Goal: Task Accomplishment & Management: Use online tool/utility

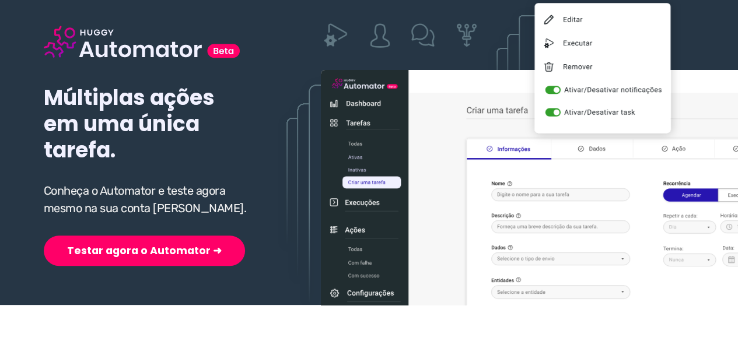
scroll to position [175, 0]
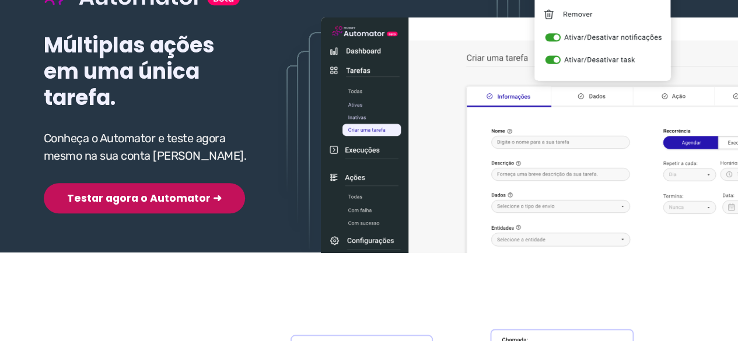
click at [113, 202] on button "Testar agora o Automator ➜" at bounding box center [144, 198] width 201 height 30
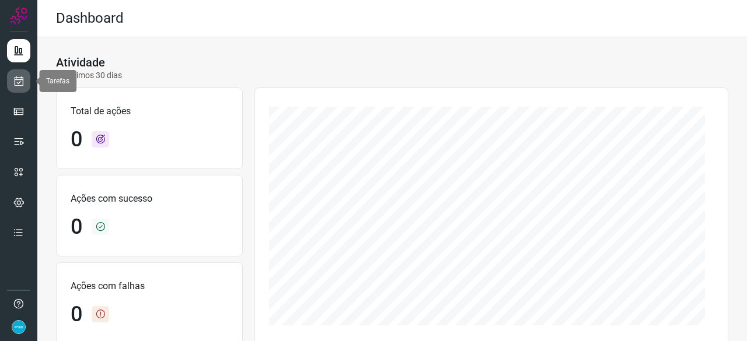
click at [20, 83] on icon at bounding box center [19, 81] width 12 height 12
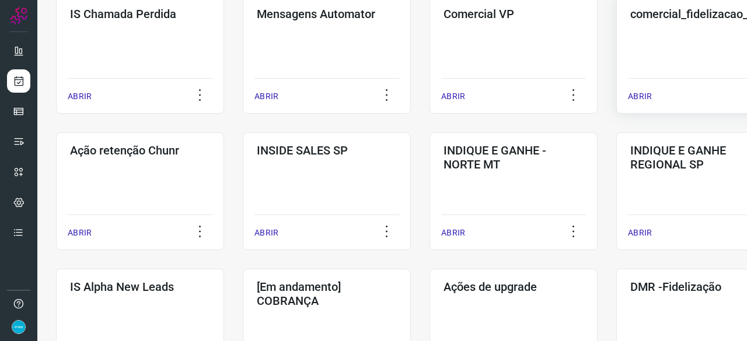
scroll to position [292, 0]
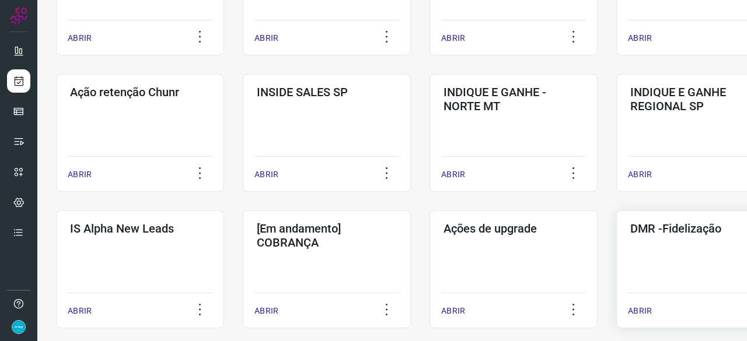
click at [644, 309] on p "ABRIR" at bounding box center [640, 311] width 24 height 12
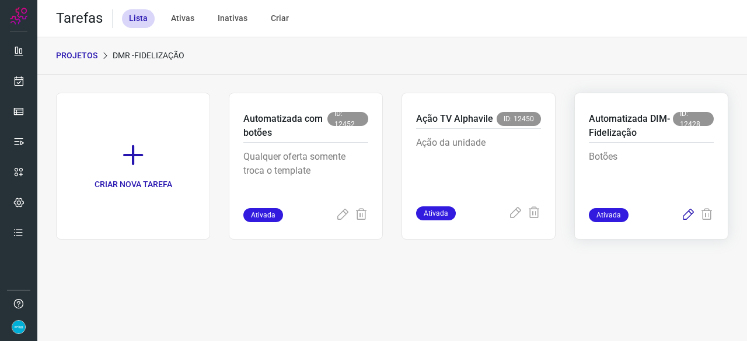
click at [685, 213] on icon at bounding box center [688, 215] width 14 height 14
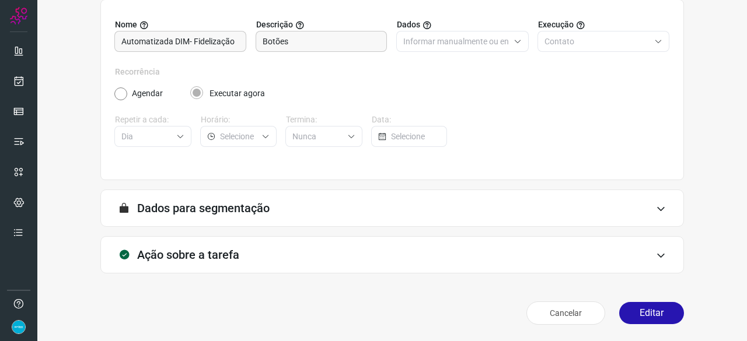
scroll to position [114, 0]
click at [642, 321] on button "Editar" at bounding box center [651, 314] width 65 height 22
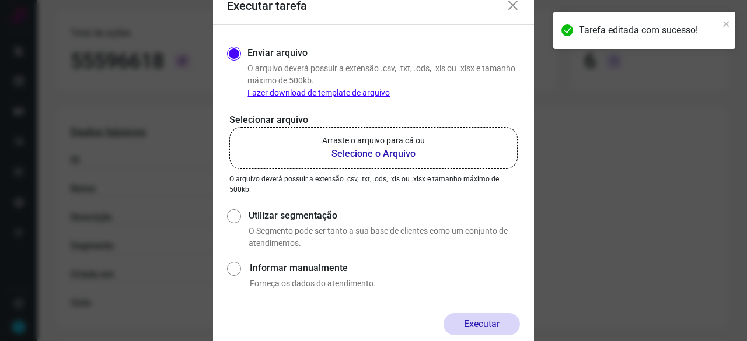
click at [370, 155] on b "Selecione o Arquivo" at bounding box center [373, 154] width 103 height 14
click at [0, 0] on input "Arraste o arquivo para cá ou Selecione o Arquivo" at bounding box center [0, 0] width 0 height 0
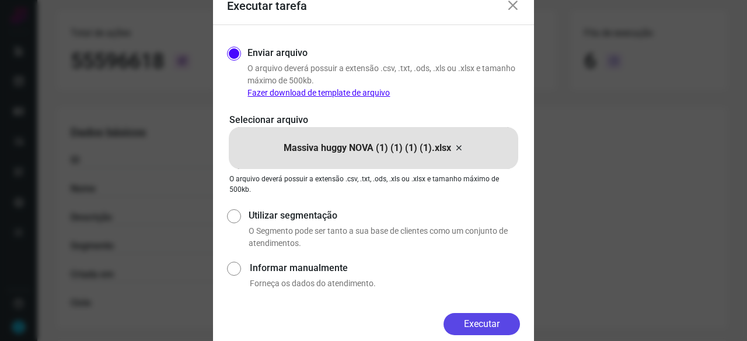
click at [469, 313] on button "Executar" at bounding box center [481, 324] width 76 height 22
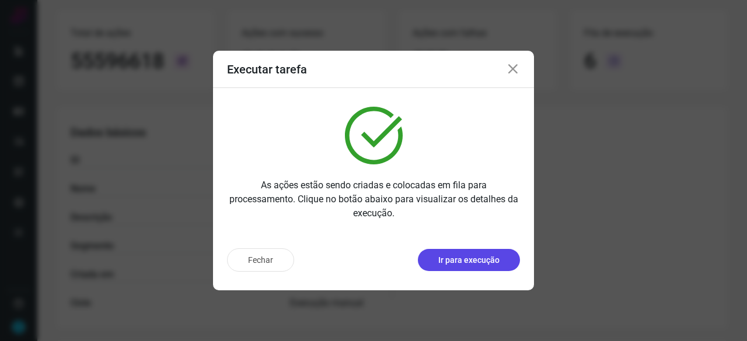
click at [478, 258] on p "Ir para execução" at bounding box center [468, 260] width 61 height 12
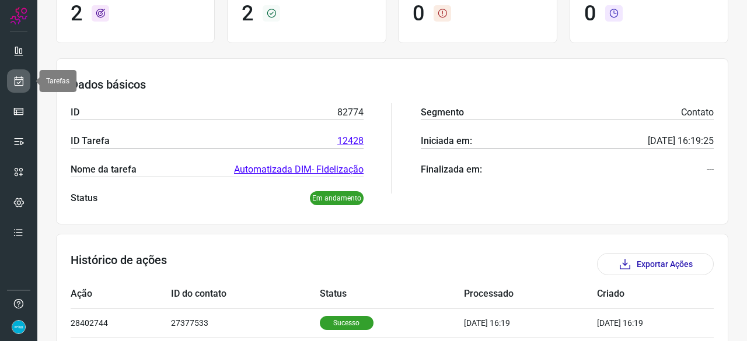
click at [20, 80] on icon at bounding box center [19, 81] width 12 height 12
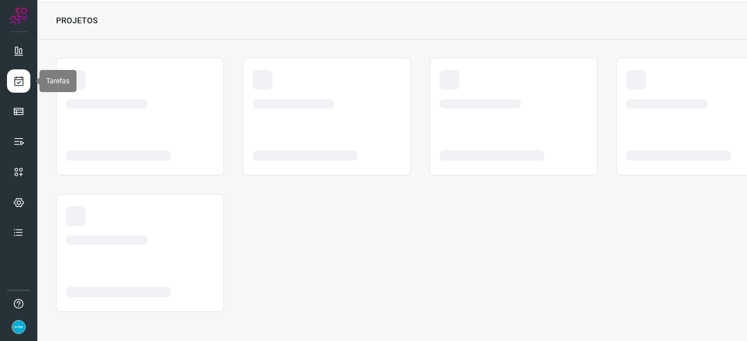
scroll to position [35, 0]
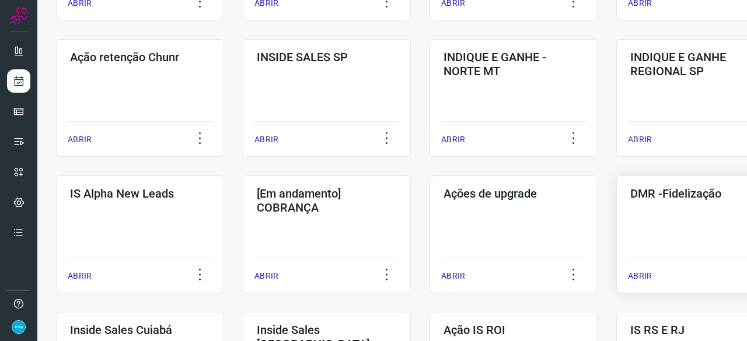
click at [637, 272] on p "ABRIR" at bounding box center [640, 276] width 24 height 12
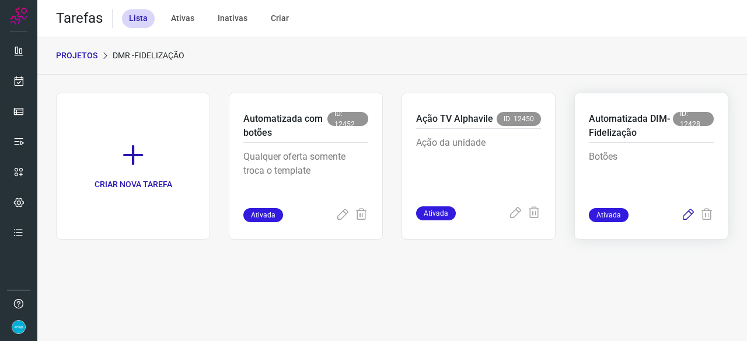
click at [688, 215] on icon at bounding box center [688, 215] width 14 height 14
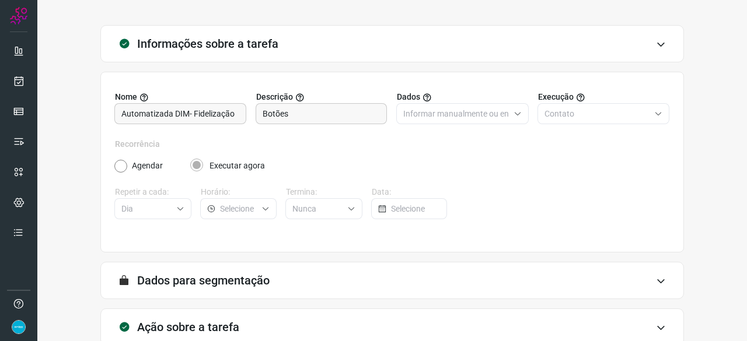
scroll to position [114, 0]
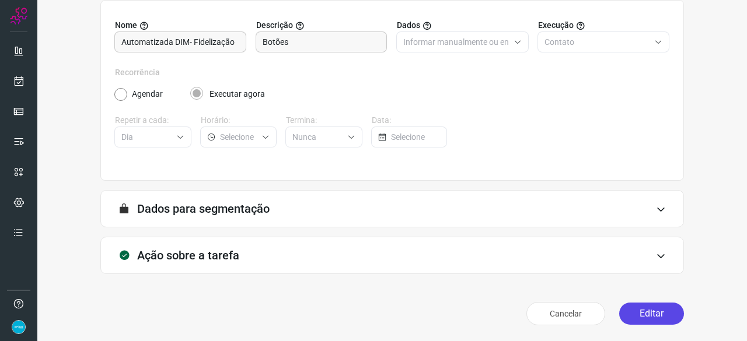
click at [660, 310] on button "Editar" at bounding box center [651, 314] width 65 height 22
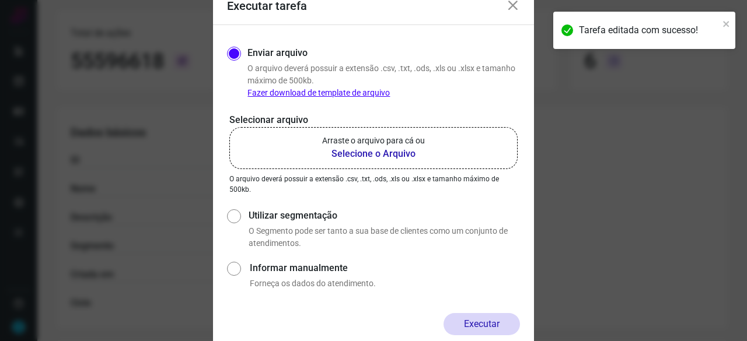
click at [350, 154] on b "Selecione o Arquivo" at bounding box center [373, 154] width 103 height 14
click at [0, 0] on input "Arraste o arquivo para cá ou Selecione o Arquivo" at bounding box center [0, 0] width 0 height 0
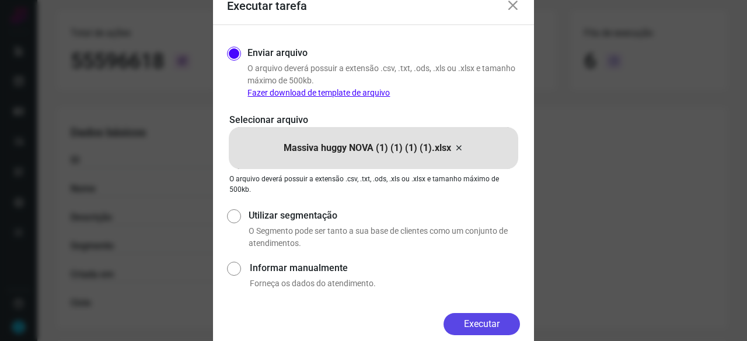
click at [499, 322] on button "Executar" at bounding box center [481, 324] width 76 height 22
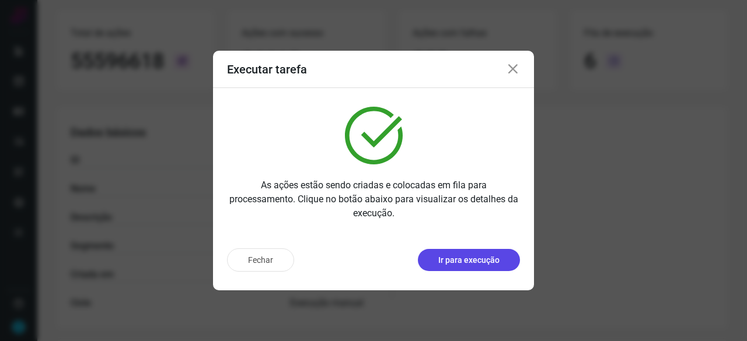
click at [467, 265] on p "Ir para execução" at bounding box center [468, 260] width 61 height 12
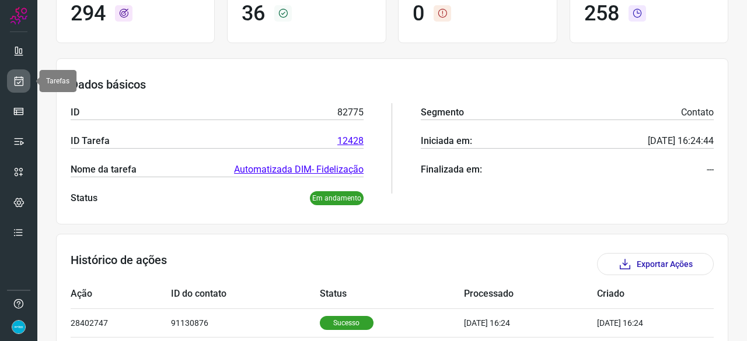
click at [23, 82] on icon at bounding box center [19, 81] width 12 height 12
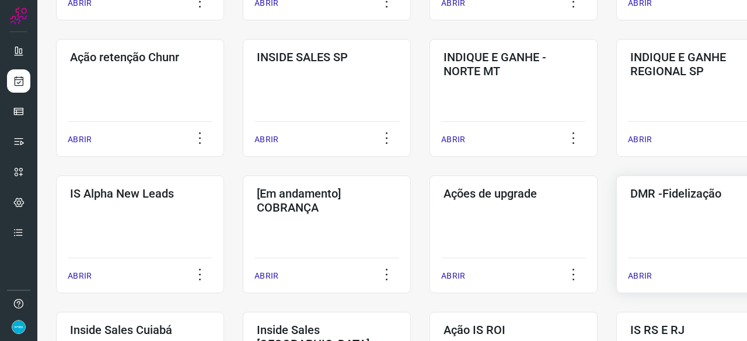
click at [635, 274] on p "ABRIR" at bounding box center [640, 276] width 24 height 12
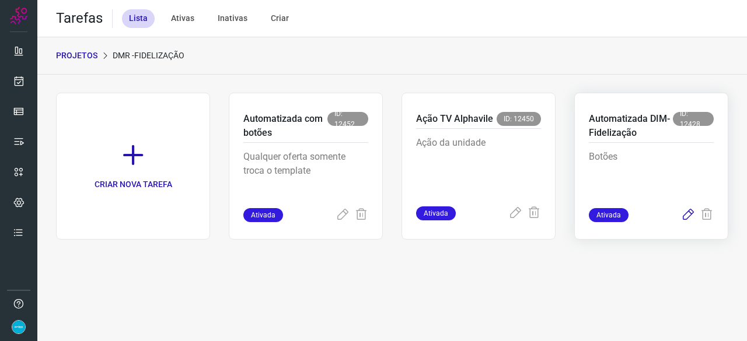
click at [688, 210] on icon at bounding box center [688, 215] width 14 height 14
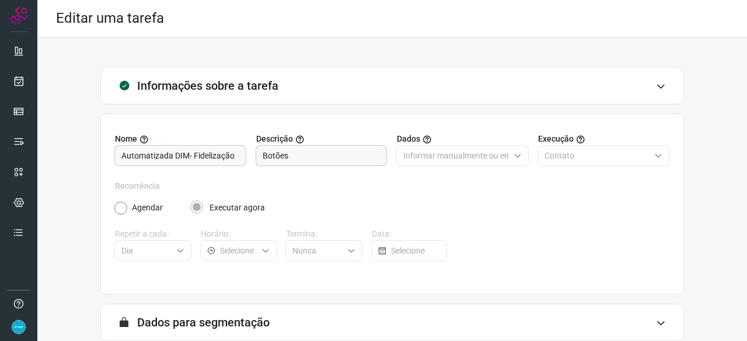
scroll to position [114, 0]
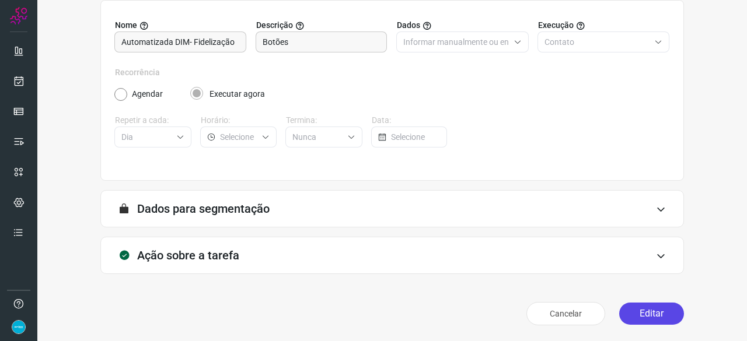
click at [635, 309] on button "Editar" at bounding box center [651, 314] width 65 height 22
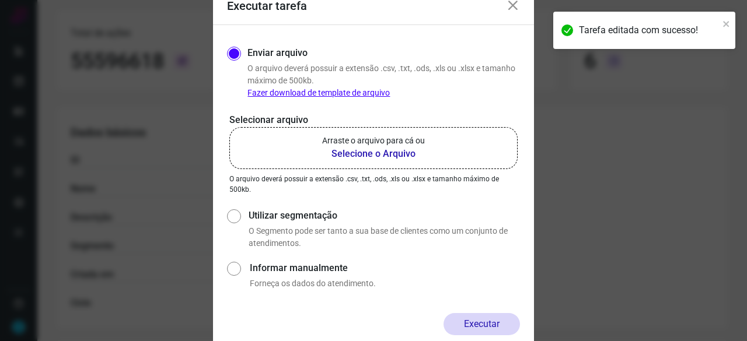
click at [362, 155] on b "Selecione o Arquivo" at bounding box center [373, 154] width 103 height 14
click at [0, 0] on input "Arraste o arquivo para cá ou Selecione o Arquivo" at bounding box center [0, 0] width 0 height 0
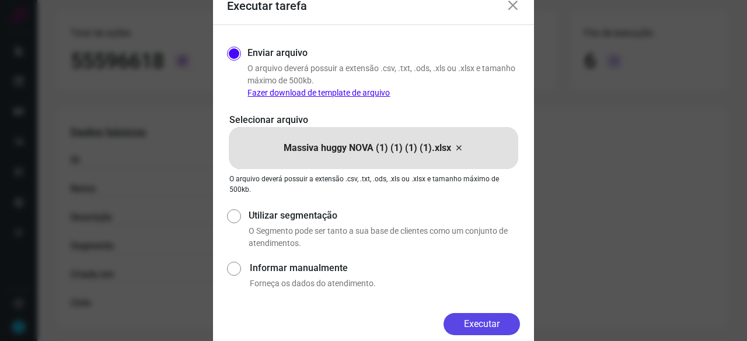
click at [483, 318] on button "Executar" at bounding box center [481, 324] width 76 height 22
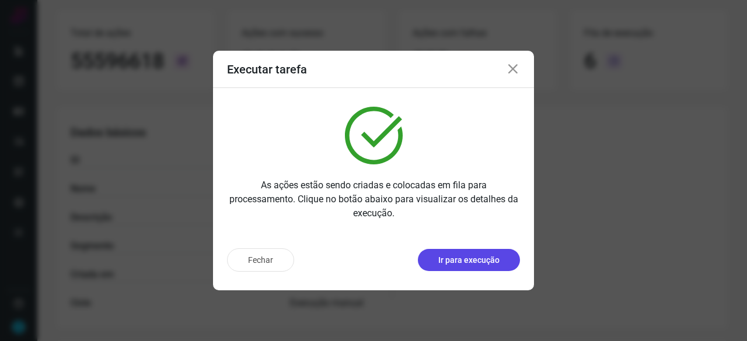
click at [463, 262] on p "Ir para execução" at bounding box center [468, 260] width 61 height 12
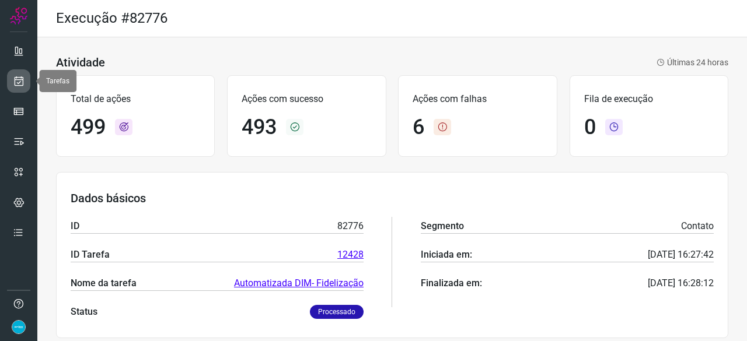
click at [27, 86] on link at bounding box center [18, 80] width 23 height 23
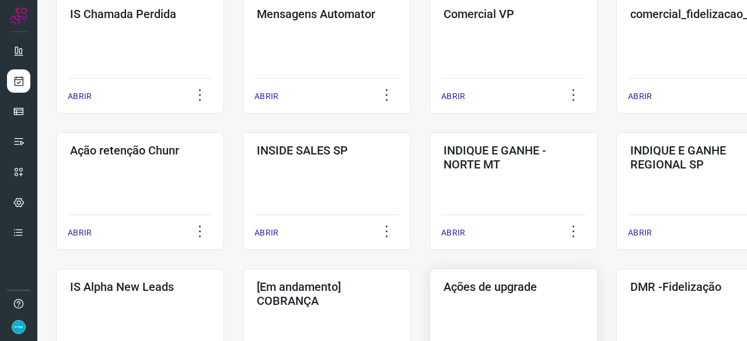
scroll to position [292, 0]
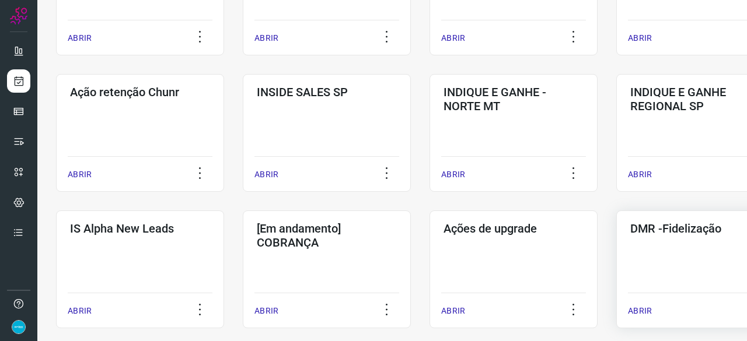
click at [641, 309] on p "ABRIR" at bounding box center [640, 311] width 24 height 12
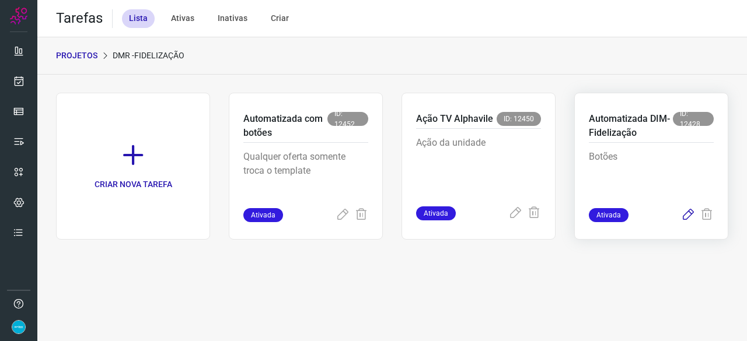
click at [688, 211] on icon at bounding box center [688, 215] width 14 height 14
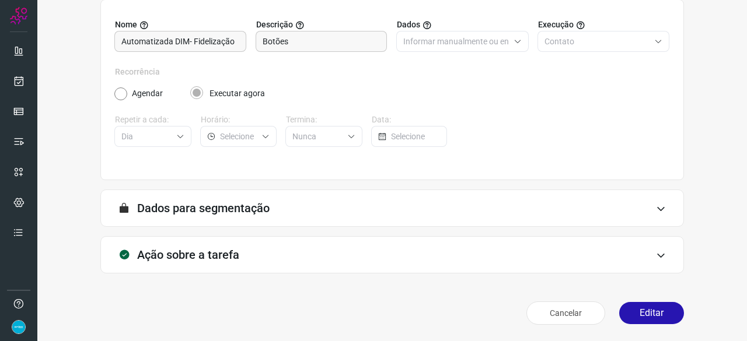
scroll to position [114, 0]
click at [636, 310] on button "Editar" at bounding box center [651, 314] width 65 height 22
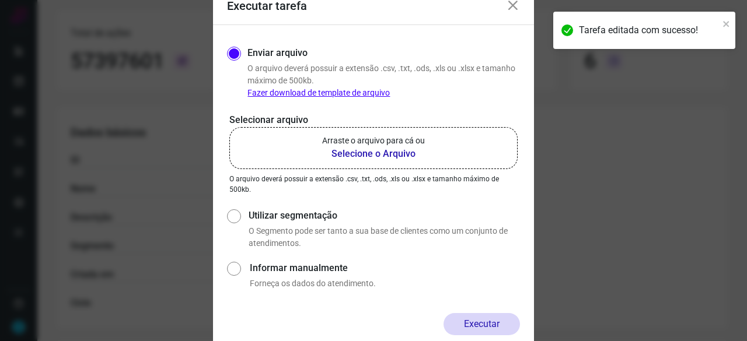
click at [352, 155] on b "Selecione o Arquivo" at bounding box center [373, 154] width 103 height 14
click at [0, 0] on input "Arraste o arquivo para cá ou Selecione o Arquivo" at bounding box center [0, 0] width 0 height 0
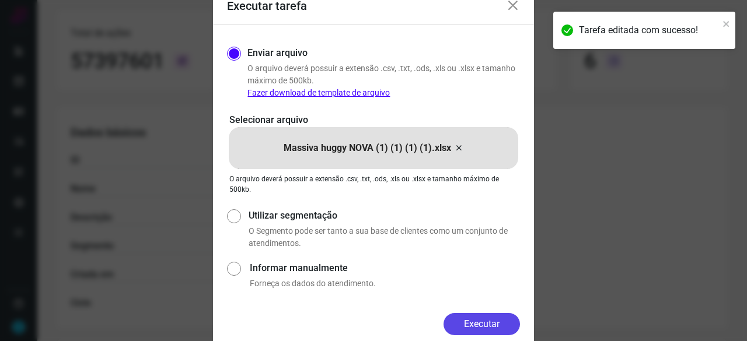
click at [502, 321] on button "Executar" at bounding box center [481, 324] width 76 height 22
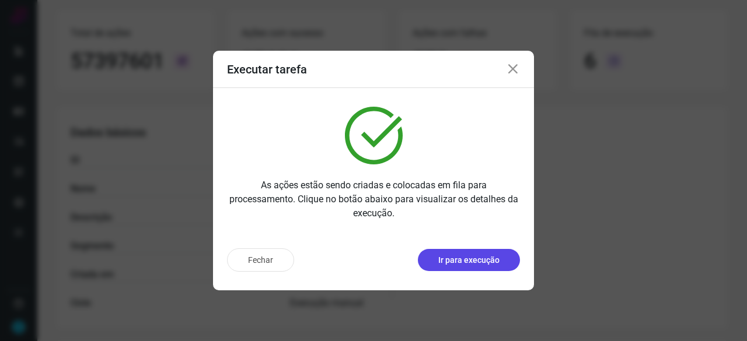
click at [463, 269] on button "Ir para execução" at bounding box center [469, 260] width 102 height 22
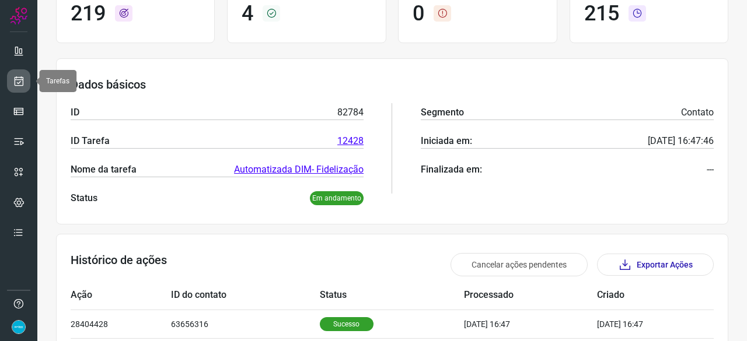
click at [22, 79] on icon at bounding box center [19, 81] width 12 height 12
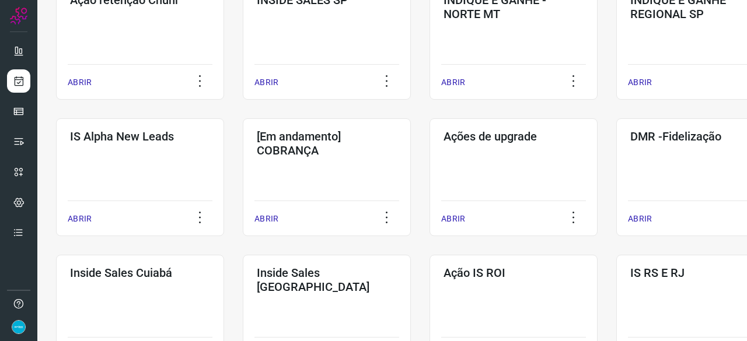
scroll to position [385, 0]
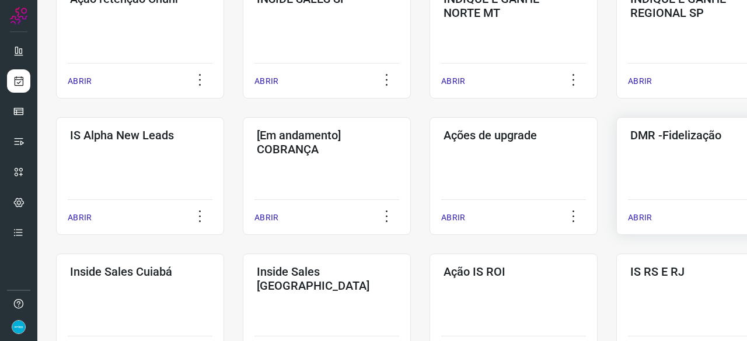
click at [638, 220] on p "ABRIR" at bounding box center [640, 218] width 24 height 12
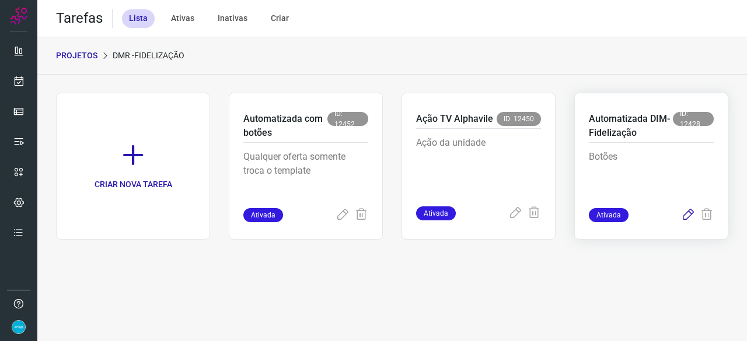
click at [692, 211] on icon at bounding box center [688, 215] width 14 height 14
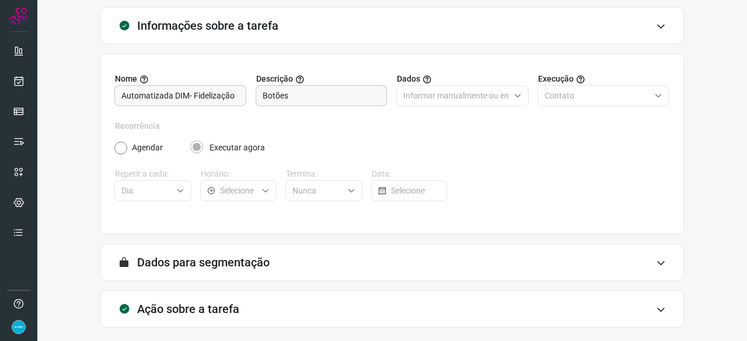
scroll to position [114, 0]
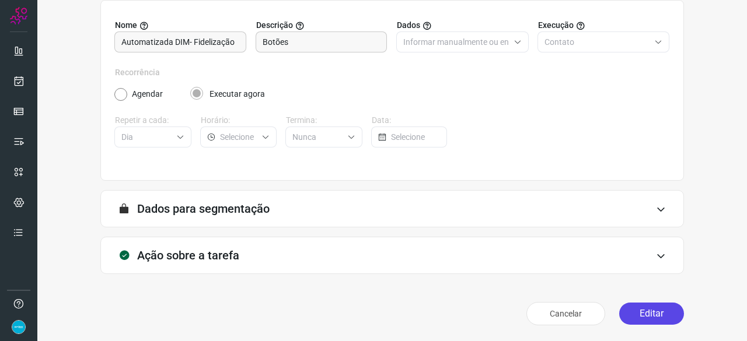
click at [642, 314] on button "Editar" at bounding box center [651, 314] width 65 height 22
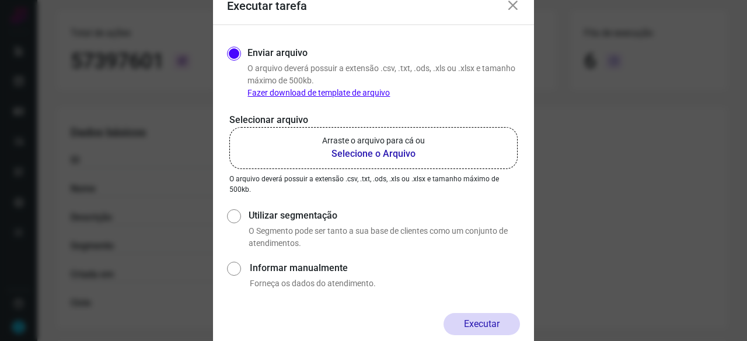
click at [344, 156] on b "Selecione o Arquivo" at bounding box center [373, 154] width 103 height 14
click at [0, 0] on input "Arraste o arquivo para cá ou Selecione o Arquivo" at bounding box center [0, 0] width 0 height 0
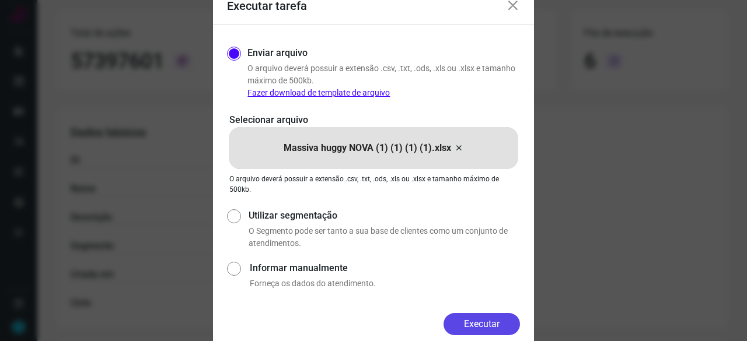
click at [469, 317] on button "Executar" at bounding box center [481, 324] width 76 height 22
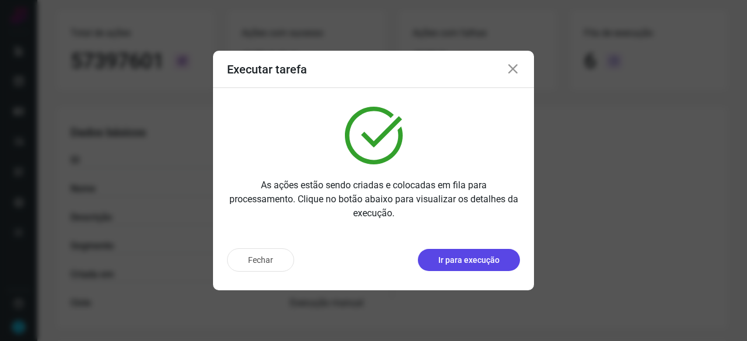
click at [487, 253] on button "Ir para execução" at bounding box center [469, 260] width 102 height 22
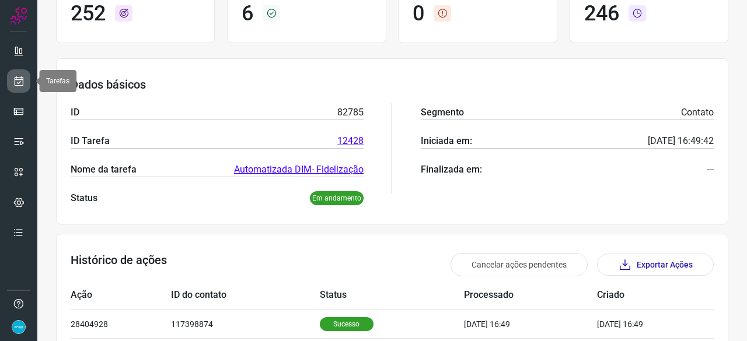
click at [22, 75] on icon at bounding box center [19, 81] width 12 height 12
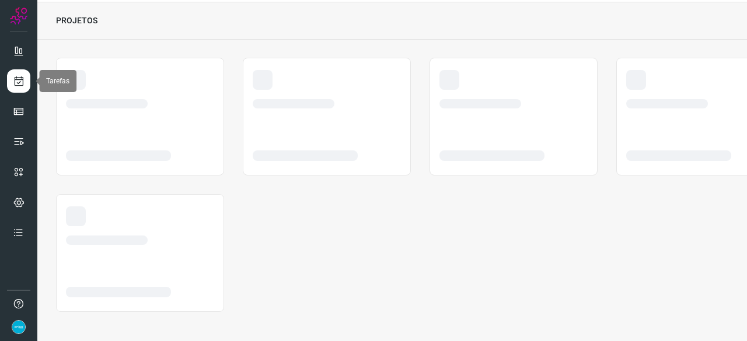
scroll to position [35, 0]
